Goal: Check status: Check status

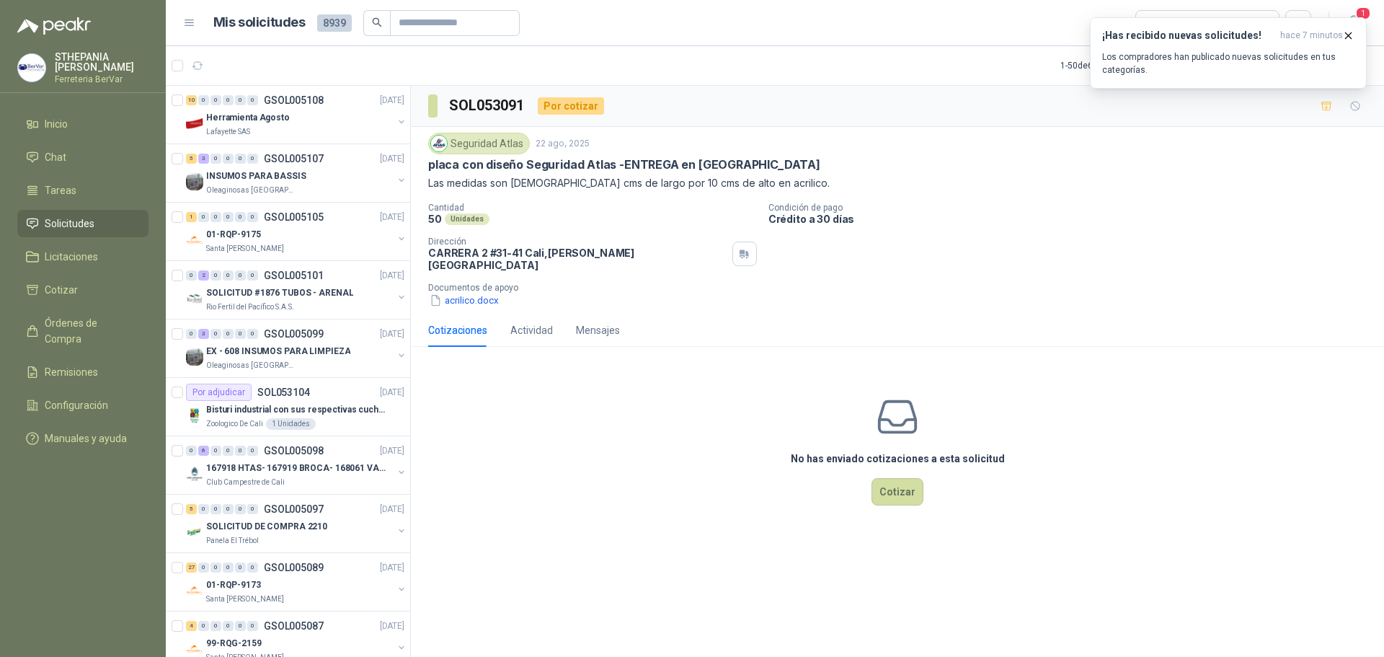
scroll to position [2375, 0]
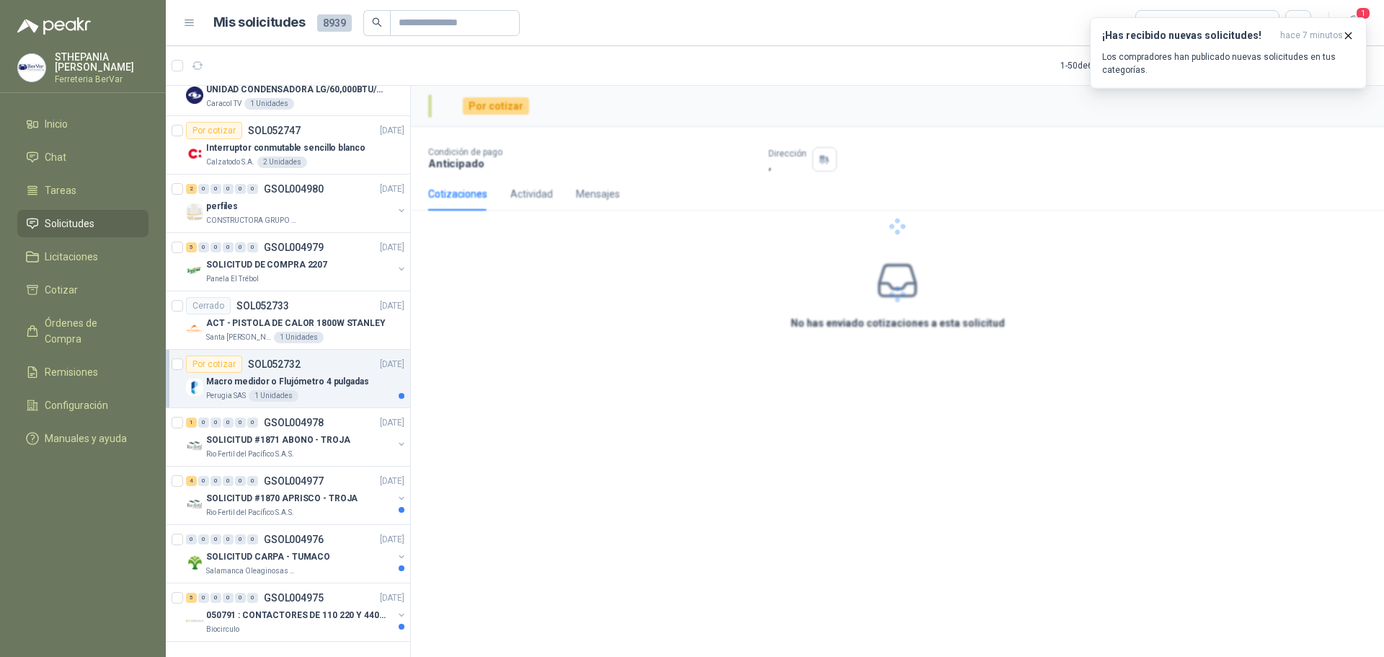
click at [267, 375] on p "Macro medidor o Flujómetro 4 pulgadas" at bounding box center [287, 382] width 163 height 14
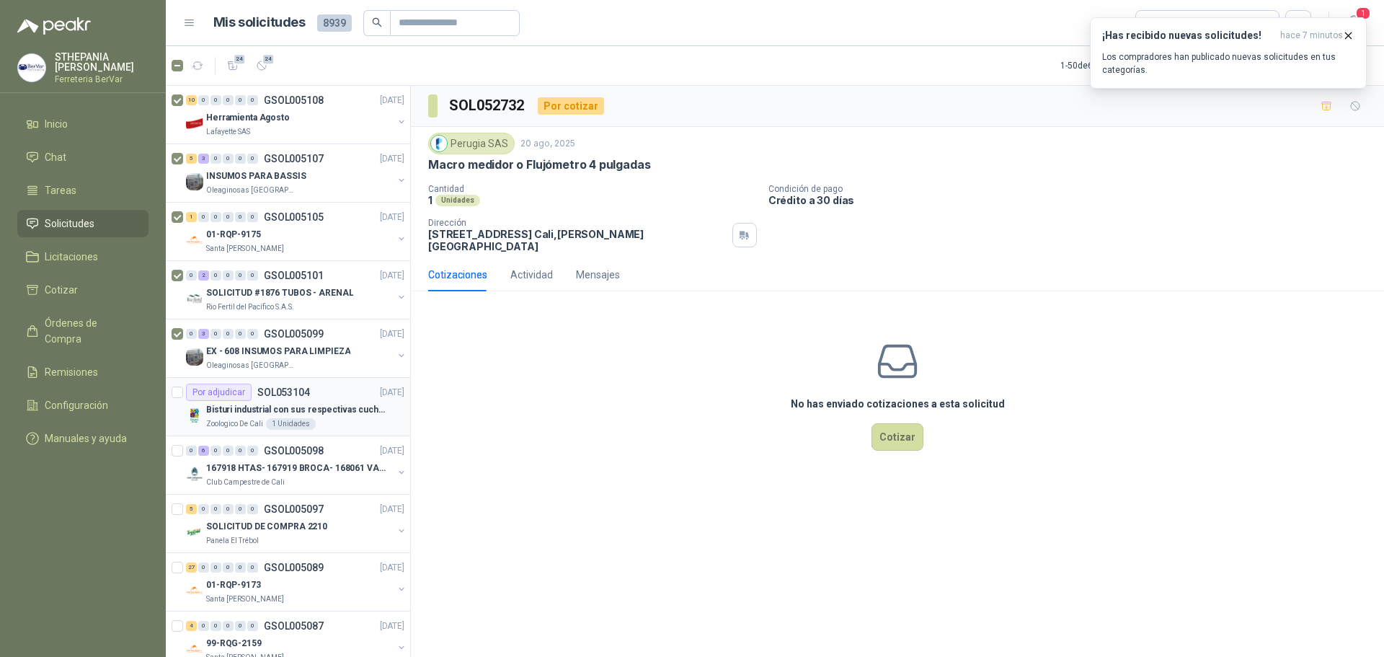
click at [179, 399] on div at bounding box center [178, 406] width 12 height 46
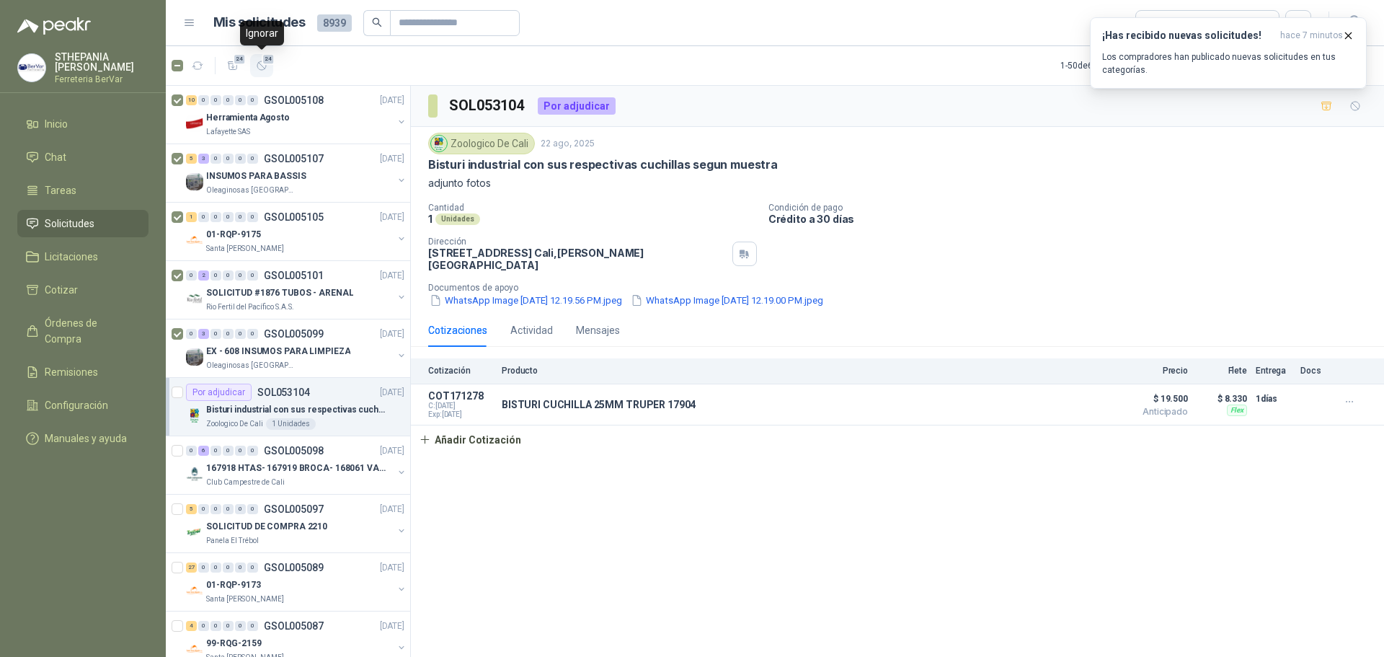
click at [264, 65] on span "24" at bounding box center [269, 59] width 14 height 12
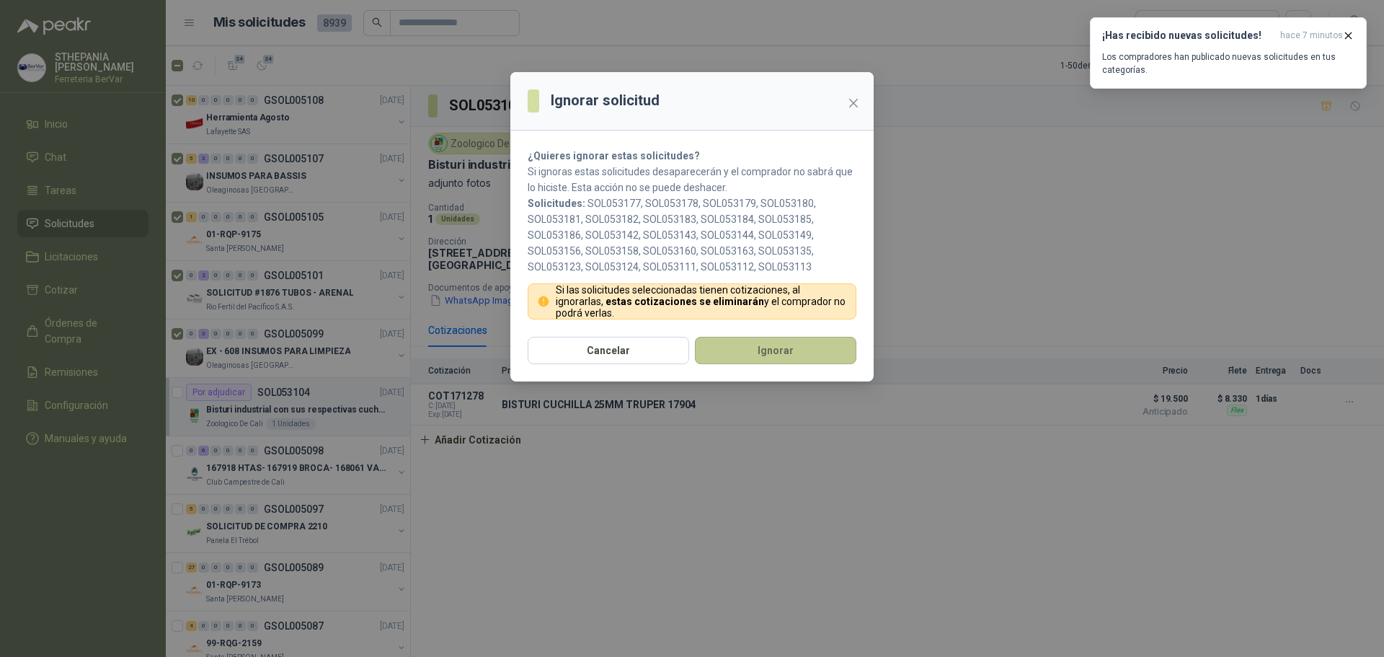
click at [770, 349] on button "Ignorar" at bounding box center [775, 350] width 161 height 27
click at [766, 351] on button "Ignorar" at bounding box center [775, 350] width 161 height 27
click at [855, 98] on icon "close" at bounding box center [854, 103] width 12 height 12
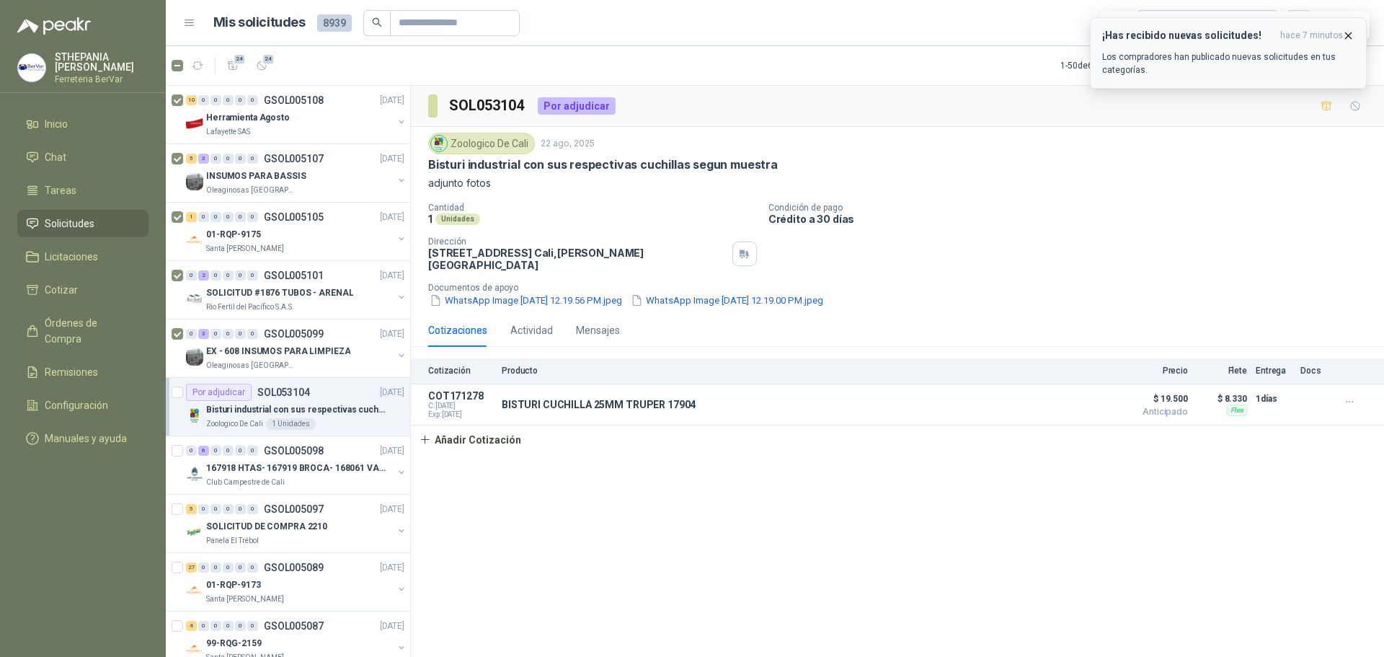
click at [1353, 41] on icon "button" at bounding box center [1348, 36] width 12 height 12
